Goal: Task Accomplishment & Management: Use online tool/utility

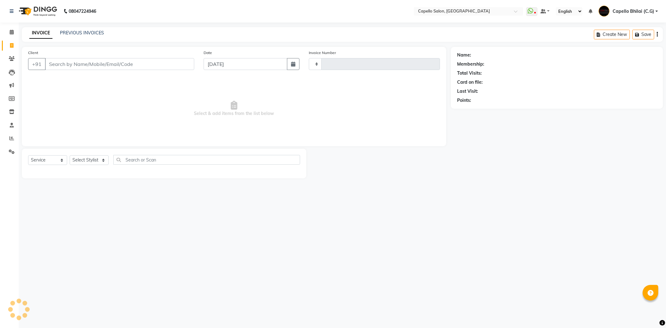
select select "service"
drag, startPoint x: 0, startPoint y: 0, endPoint x: 77, endPoint y: 160, distance: 177.9
click at [77, 160] on select "Select Stylist" at bounding box center [89, 160] width 39 height 10
select select "809"
type input "2210"
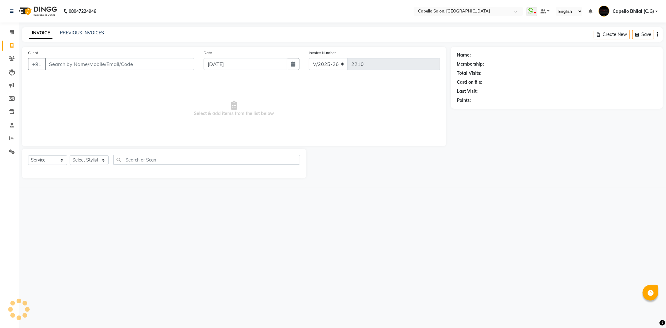
click at [85, 161] on select "Select Stylist" at bounding box center [89, 160] width 39 height 10
click at [82, 160] on select "Select Stylist" at bounding box center [89, 160] width 39 height 10
click at [62, 63] on input "Client" at bounding box center [119, 64] width 149 height 12
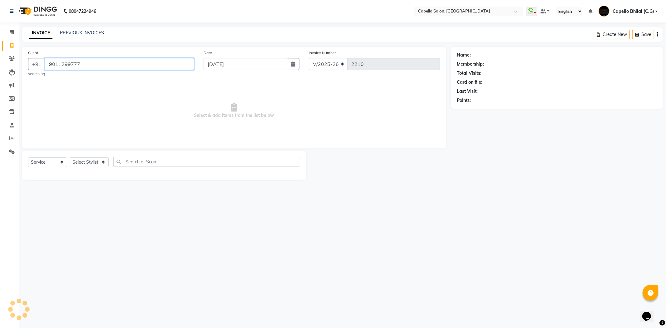
type input "9011299777"
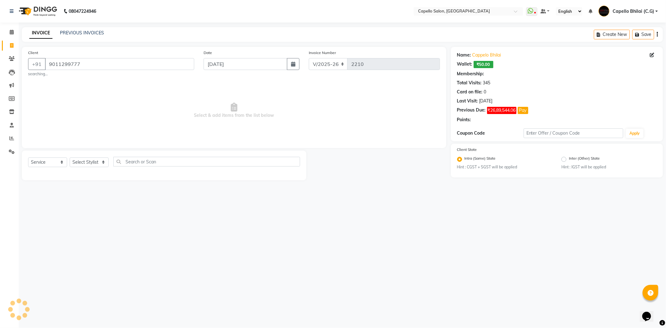
select select "1: Object"
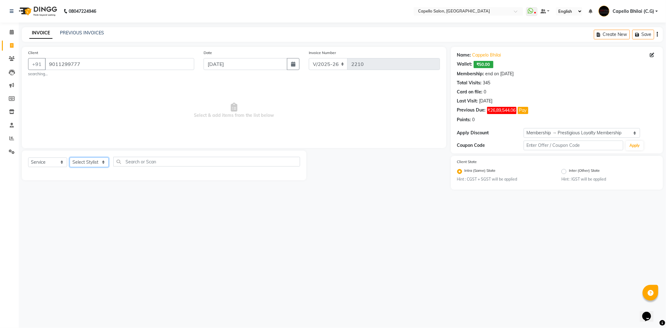
click at [95, 159] on select "Select Stylist ADMIN [PERSON_NAME] [PERSON_NAME] [PERSON_NAME] Bhilai (C.G) [PE…" at bounding box center [89, 162] width 39 height 10
select select "21871"
click at [70, 157] on select "Select Stylist ADMIN [PERSON_NAME] [PERSON_NAME] [PERSON_NAME] Bhilai (C.G) [PE…" at bounding box center [89, 162] width 39 height 10
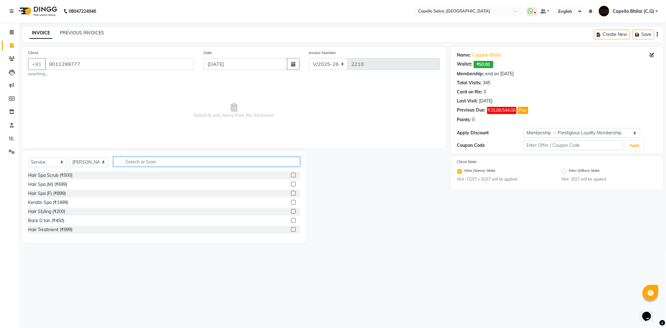
click at [142, 159] on input "text" at bounding box center [206, 162] width 187 height 10
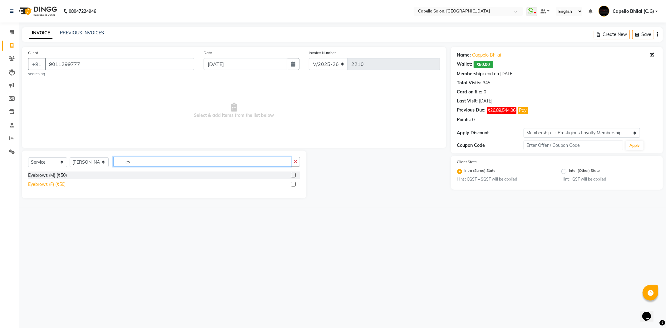
type input "ey"
click at [56, 185] on div "Eyebrows (F) (₹50)" at bounding box center [46, 184] width 37 height 7
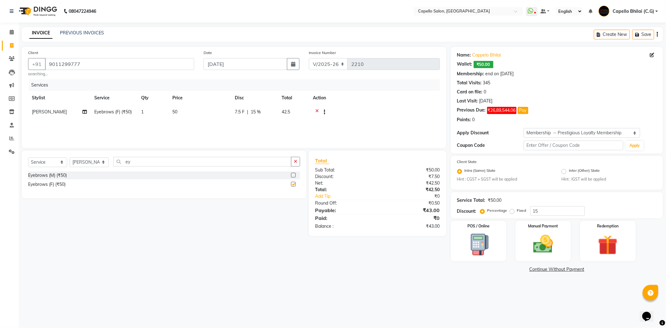
checkbox input "false"
click at [136, 164] on input "ey" at bounding box center [202, 162] width 178 height 10
type input "e"
type input "fo"
click at [51, 174] on div "Forehead (₹50)" at bounding box center [43, 175] width 31 height 7
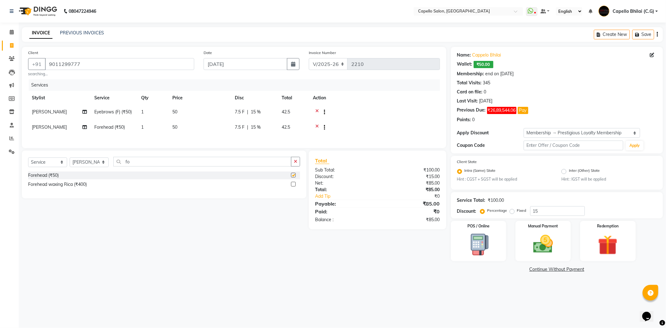
checkbox input "false"
click at [539, 211] on input "15" at bounding box center [557, 211] width 55 height 10
type input "1"
click at [368, 127] on td at bounding box center [374, 127] width 131 height 15
click at [553, 240] on img at bounding box center [542, 244] width 33 height 24
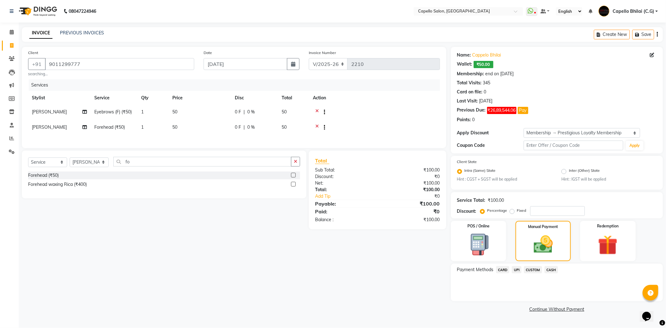
click at [550, 270] on span "CASH" at bounding box center [550, 269] width 13 height 7
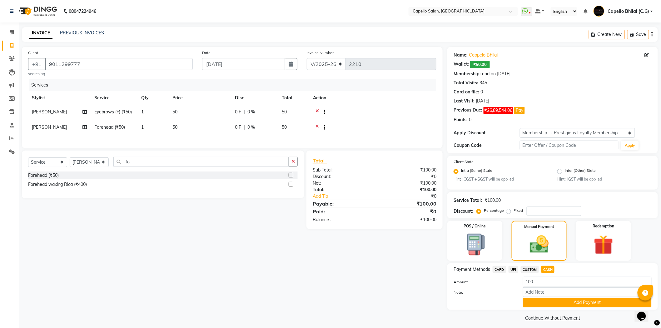
scroll to position [4, 0]
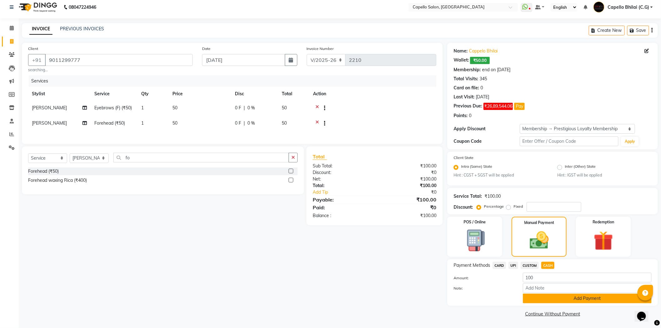
click at [557, 298] on button "Add Payment" at bounding box center [587, 298] width 129 height 10
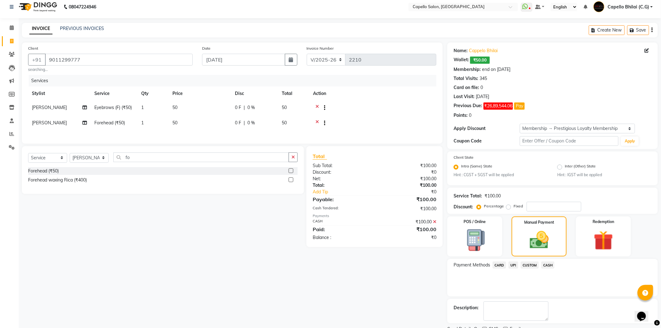
scroll to position [30, 0]
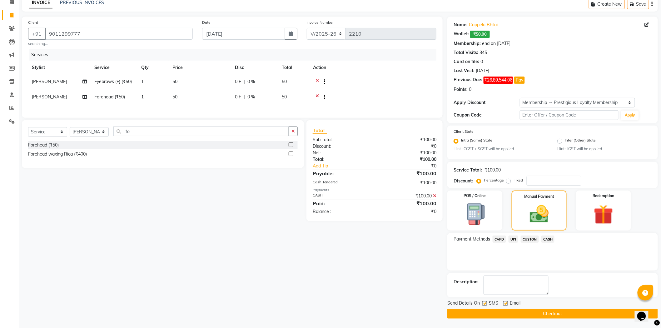
click at [483, 302] on label at bounding box center [484, 303] width 5 height 5
click at [483, 302] on input "checkbox" at bounding box center [484, 304] width 4 height 4
checkbox input "false"
click at [505, 303] on label at bounding box center [505, 303] width 5 height 5
click at [505, 303] on input "checkbox" at bounding box center [505, 304] width 4 height 4
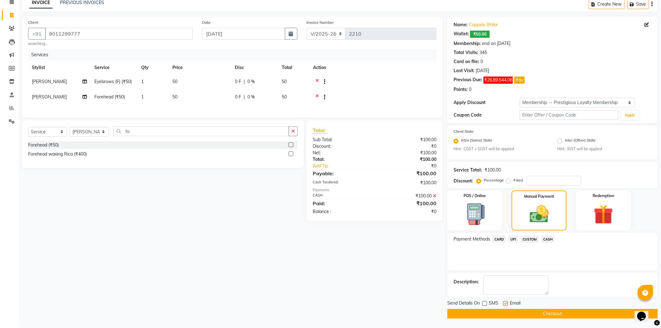
checkbox input "false"
click at [514, 312] on button "Checkout" at bounding box center [552, 314] width 210 height 10
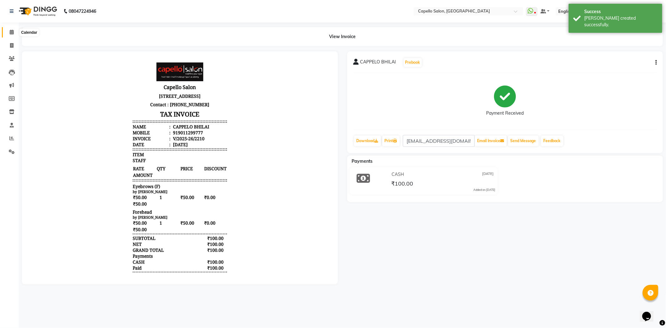
click at [10, 31] on icon at bounding box center [12, 32] width 4 height 5
